Goal: Use online tool/utility: Utilize a website feature to perform a specific function

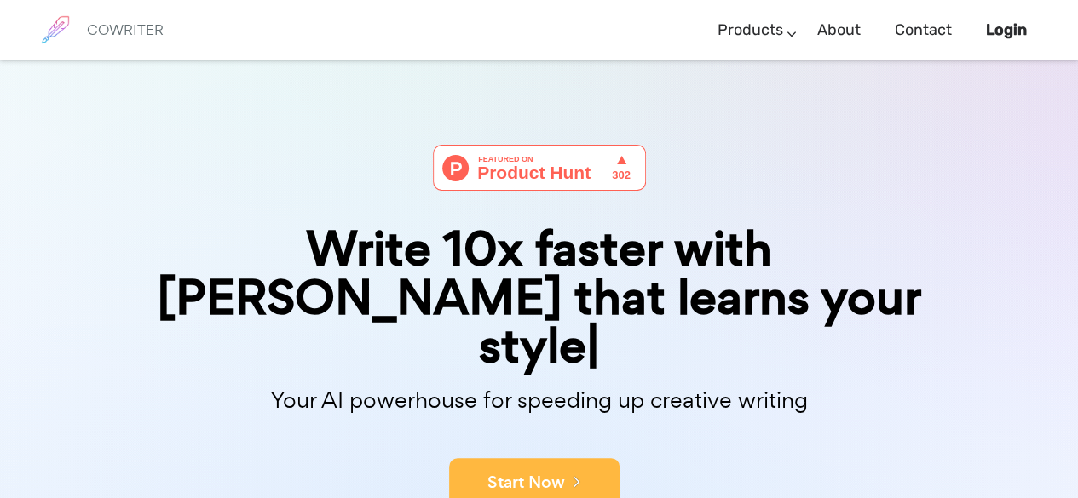
click at [516, 458] on button "Start Now" at bounding box center [534, 483] width 170 height 51
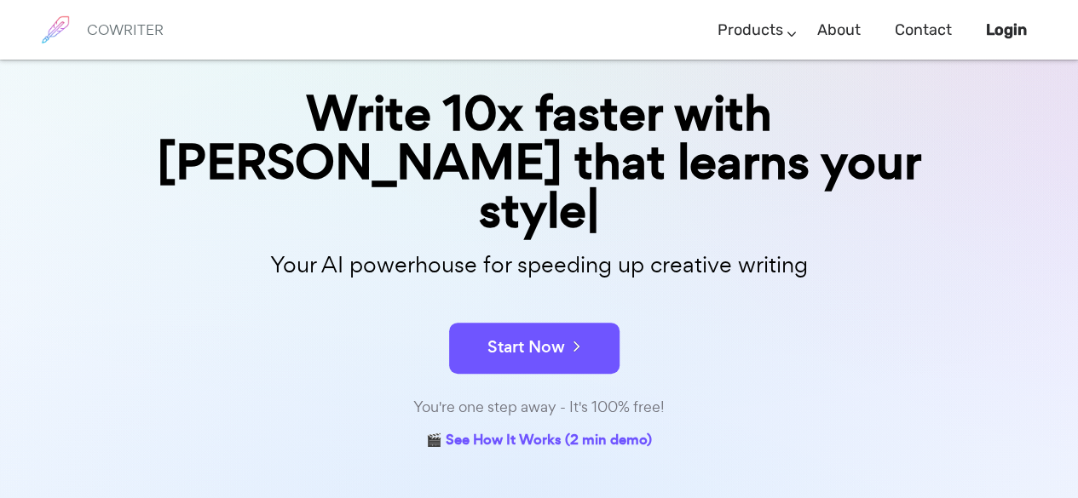
scroll to position [136, 0]
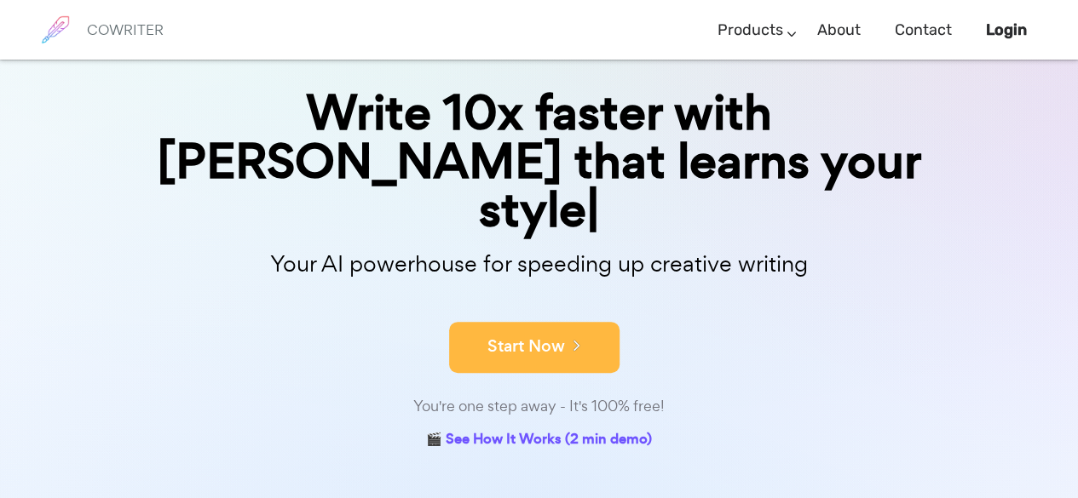
click at [579, 322] on button "Start Now" at bounding box center [534, 347] width 170 height 51
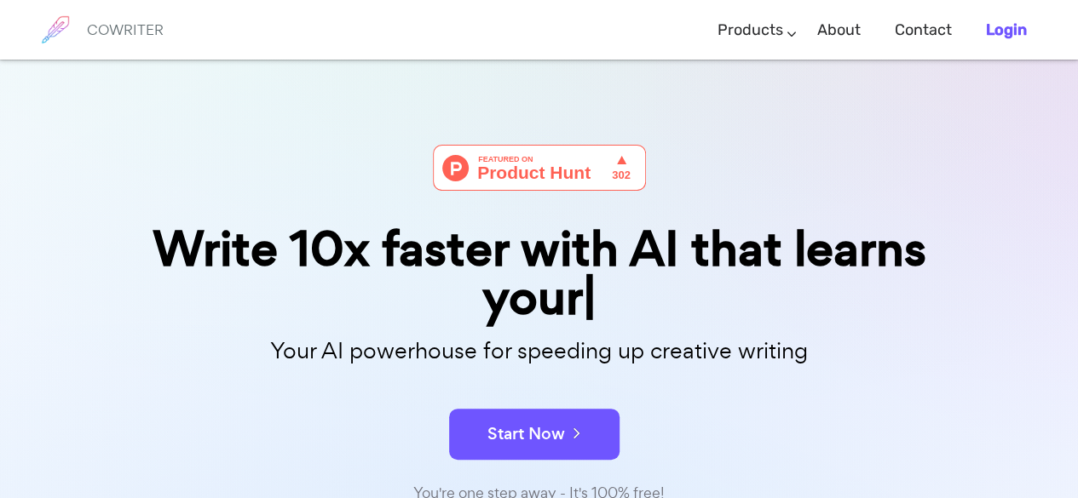
click at [1006, 23] on b "Login" at bounding box center [1006, 29] width 41 height 19
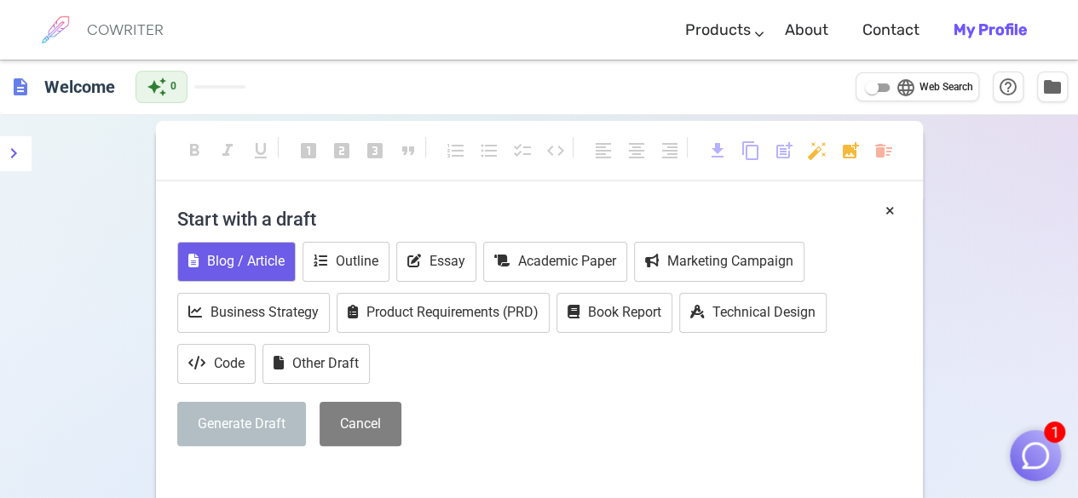
click at [244, 260] on button "Blog / Article" at bounding box center [236, 262] width 118 height 40
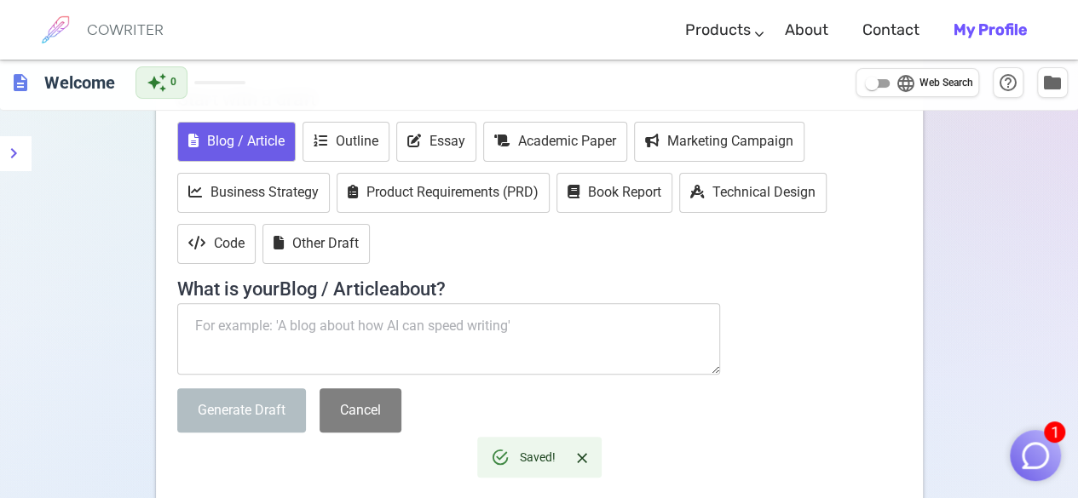
scroll to position [123, 0]
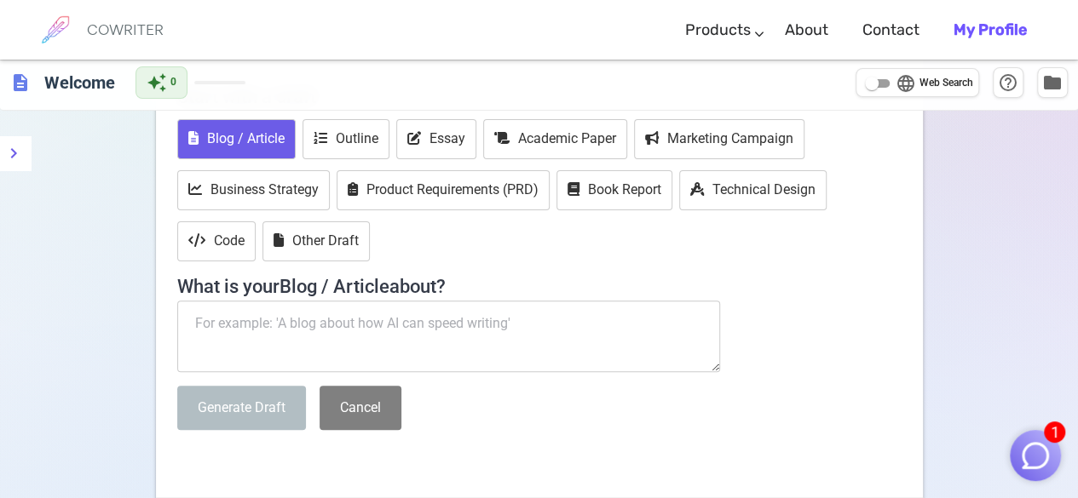
click at [262, 337] on textarea at bounding box center [449, 337] width 544 height 72
paste textarea "buatkan saya judul dan makalah nya dengan topik ''entrepreneurship,new ventures…"
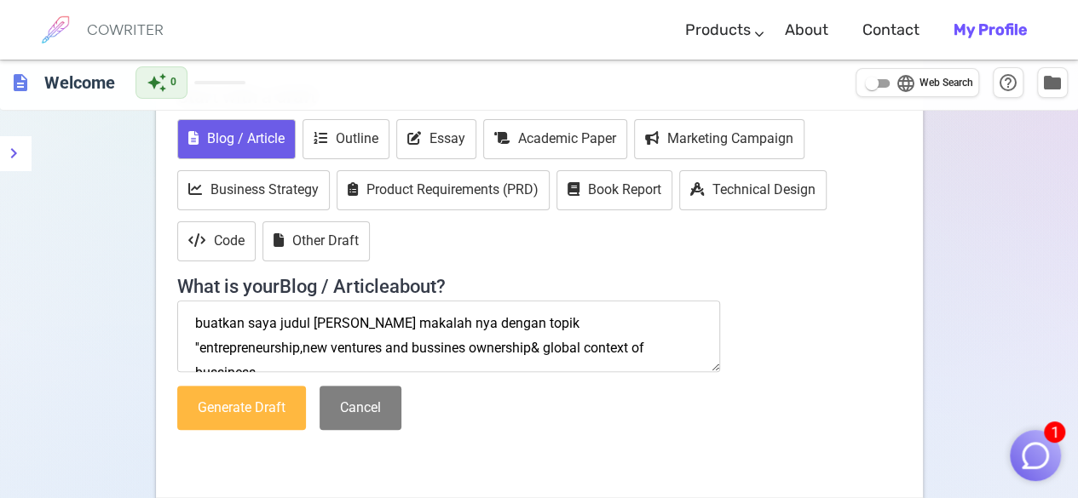
type textarea "buatkan saya judul dan makalah nya dengan topik ''entrepreneurship,new ventures…"
click at [237, 406] on button "Generate Draft" at bounding box center [241, 408] width 129 height 45
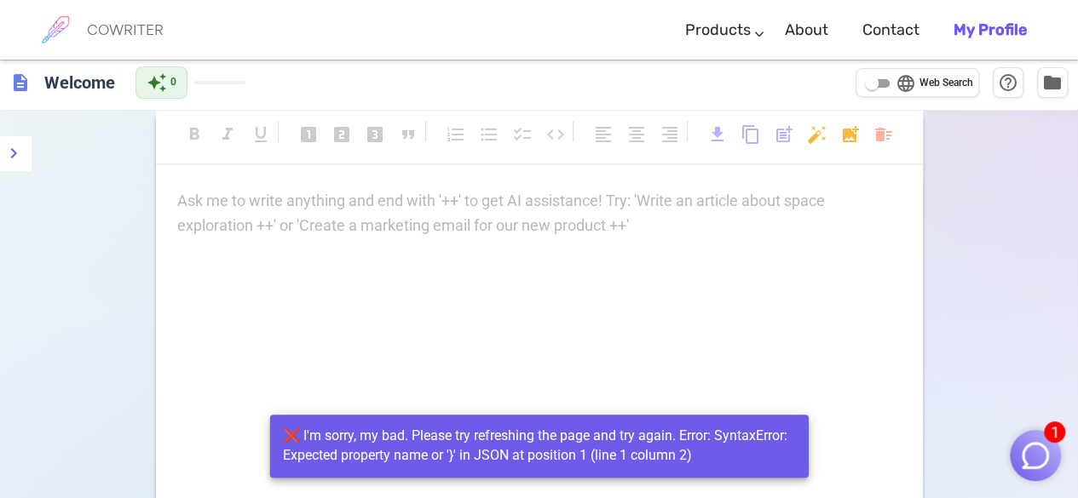
scroll to position [0, 0]
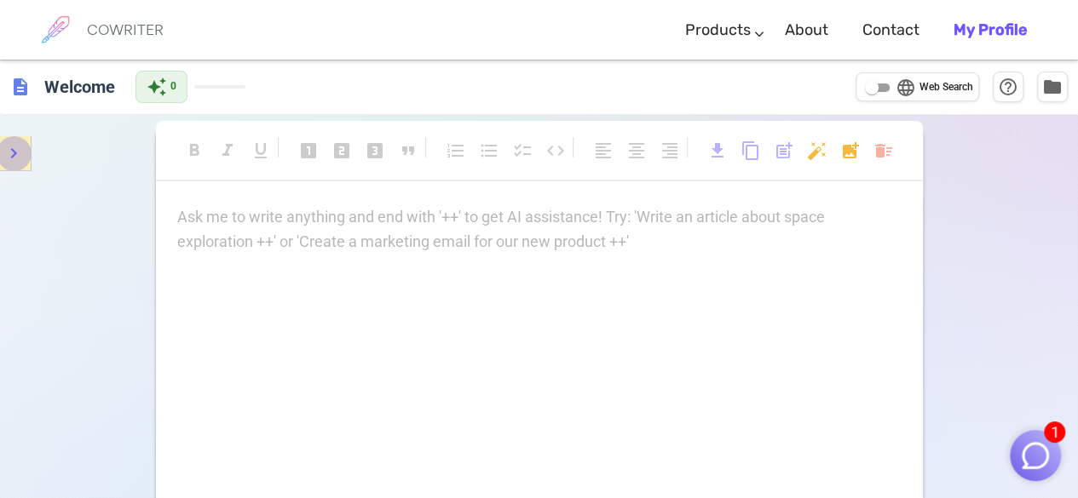
click at [10, 151] on icon "menu" at bounding box center [13, 153] width 20 height 20
click at [2, 154] on button "menu" at bounding box center [14, 153] width 34 height 34
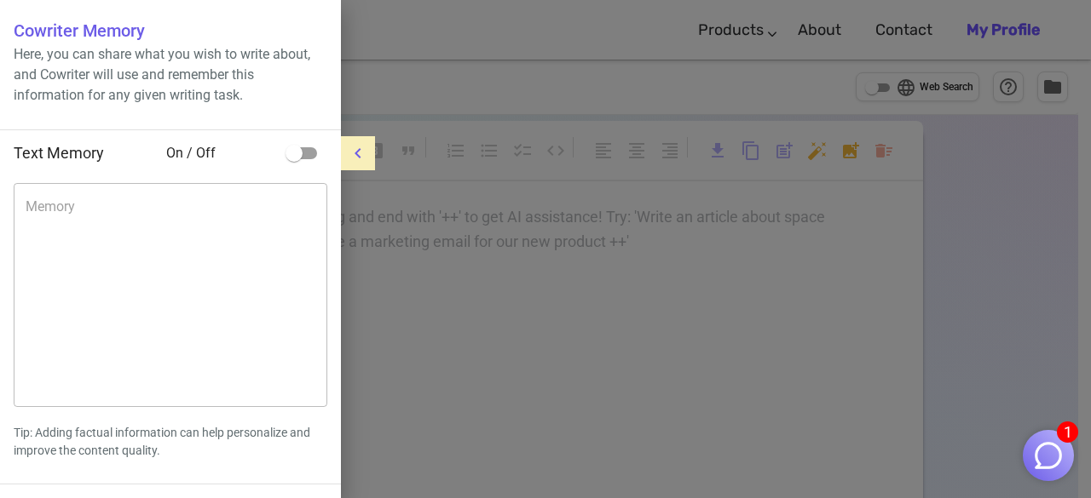
click at [364, 159] on icon "menu" at bounding box center [358, 153] width 20 height 20
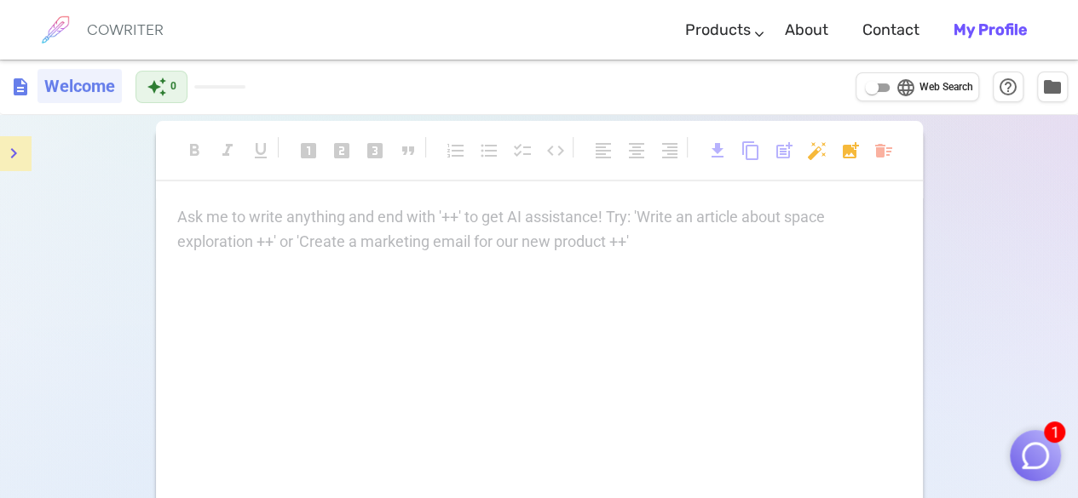
click at [87, 90] on h6 "Welcome" at bounding box center [79, 86] width 84 height 34
type input "W"
click at [936, 96] on div "language Web Search" at bounding box center [935, 88] width 78 height 20
click at [902, 96] on input "language Web Search" at bounding box center [871, 88] width 61 height 20
checkbox input "true"
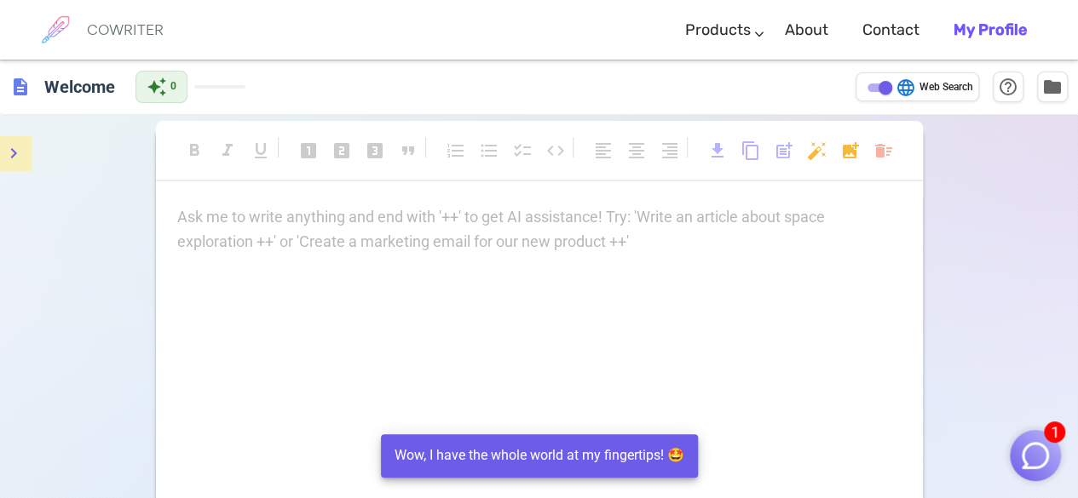
click at [694, 216] on p "Ask me to write anything and end with '++' to get AI assistance! Try: 'Write an…" at bounding box center [539, 217] width 724 height 25
